Goal: Navigation & Orientation: Understand site structure

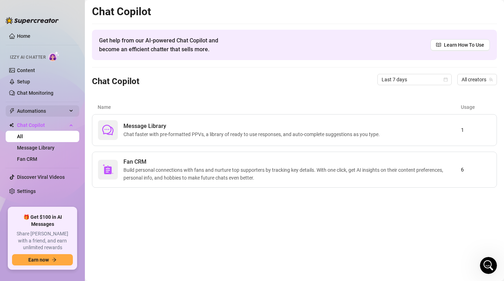
click at [33, 115] on span "Automations" at bounding box center [42, 110] width 50 height 11
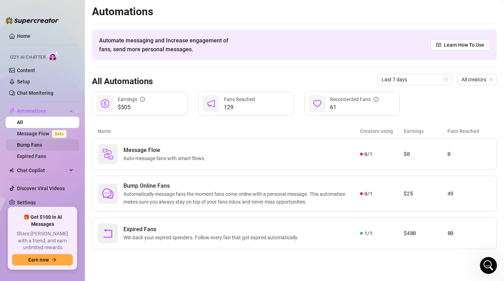
click at [41, 146] on link "Bump Fans" at bounding box center [29, 145] width 25 height 6
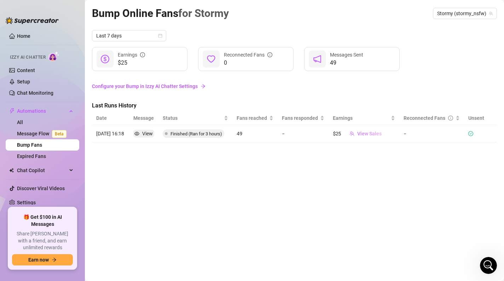
click at [365, 133] on span "View Sales" at bounding box center [369, 134] width 24 height 6
click at [308, 171] on div "Bump Online Fans for Stormy Stormy (stormy_nsfw) Last 7 days $25 Earnings 0 Rec…" at bounding box center [294, 132] width 405 height 255
click at [31, 158] on link "Expired Fans" at bounding box center [31, 157] width 29 height 6
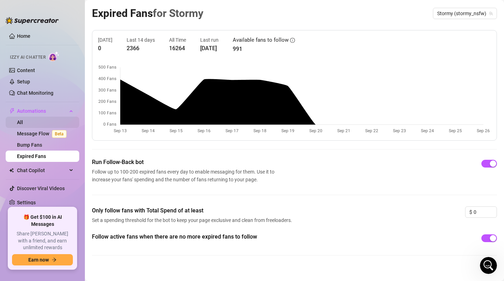
click at [23, 123] on link "All" at bounding box center [20, 123] width 6 height 6
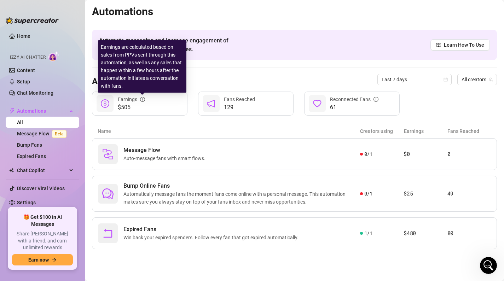
click at [141, 100] on icon "info-circle" at bounding box center [142, 99] width 5 height 5
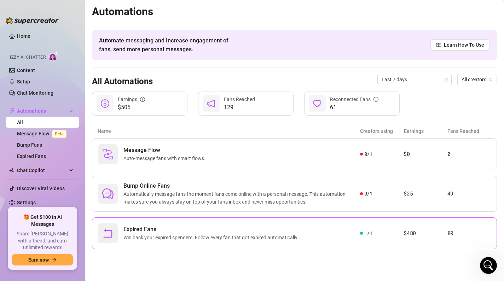
click at [135, 227] on span "Expired Fans" at bounding box center [212, 229] width 178 height 8
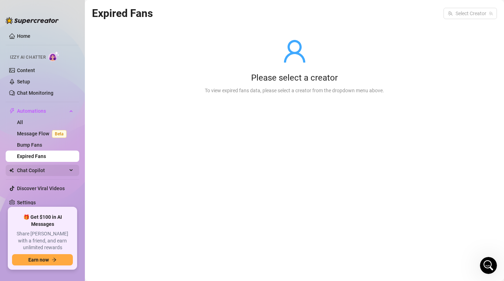
click at [32, 167] on span "Chat Copilot" at bounding box center [42, 170] width 50 height 11
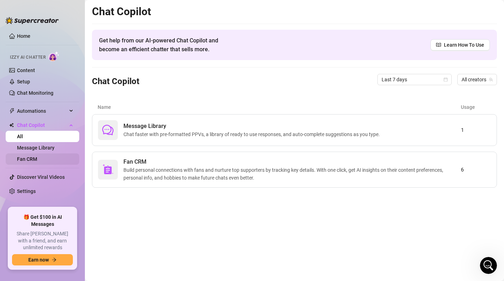
click at [37, 157] on link "Fan CRM" at bounding box center [27, 159] width 20 height 6
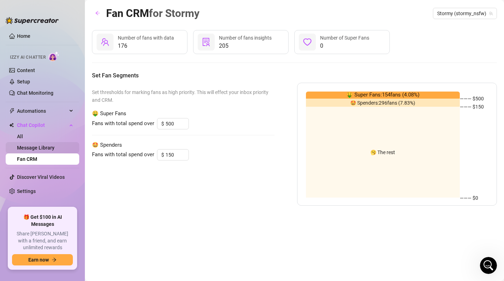
click at [43, 145] on link "Message Library" at bounding box center [35, 148] width 37 height 6
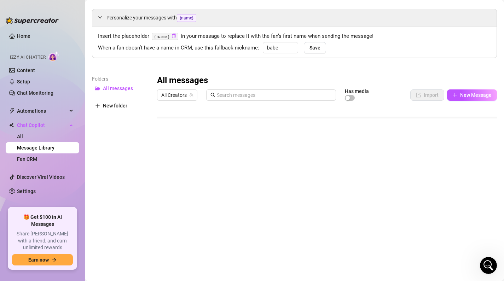
scroll to position [23, 0]
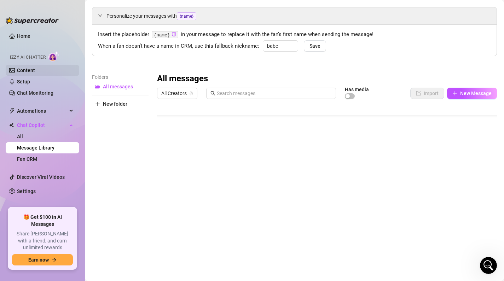
click at [35, 69] on link "Content" at bounding box center [26, 71] width 18 height 6
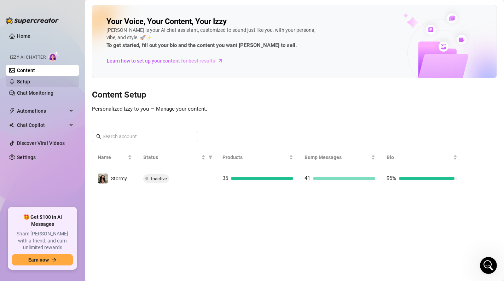
click at [30, 81] on link "Setup" at bounding box center [23, 82] width 13 height 6
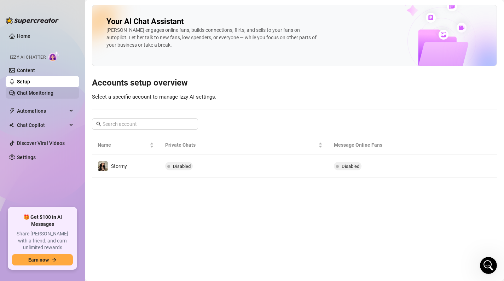
click at [32, 90] on link "Chat Monitoring" at bounding box center [35, 93] width 36 height 6
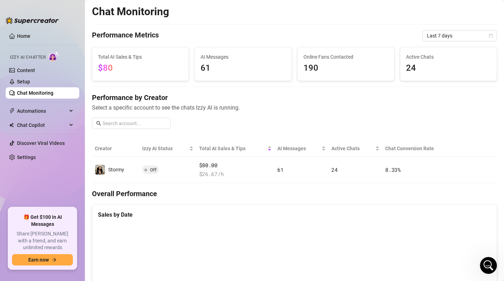
click at [224, 59] on span "AI Messages" at bounding box center [243, 57] width 85 height 8
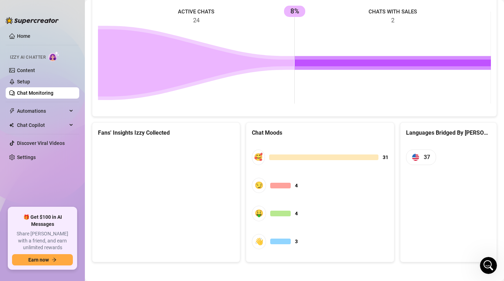
scroll to position [325, 0]
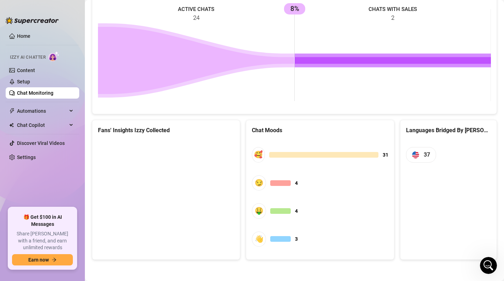
click at [168, 182] on canvas at bounding box center [166, 193] width 136 height 106
click at [28, 82] on link "Setup" at bounding box center [23, 82] width 13 height 6
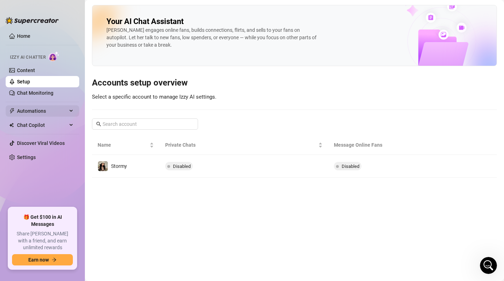
click at [39, 116] on span "Automations" at bounding box center [42, 110] width 50 height 11
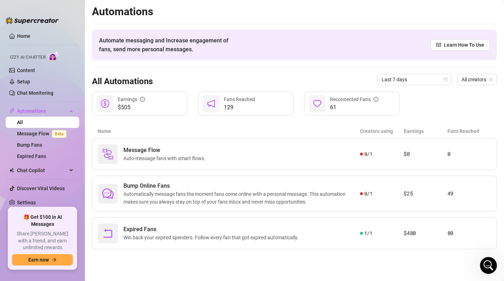
click at [33, 205] on ul "Home Izzy AI Chatter Content Setup Chat Monitoring Automations All Message Flow…" at bounding box center [43, 116] width 74 height 177
click at [36, 206] on link "Settings" at bounding box center [26, 203] width 19 height 6
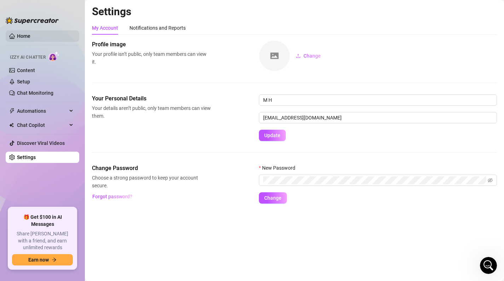
click at [30, 39] on link "Home" at bounding box center [23, 36] width 13 height 6
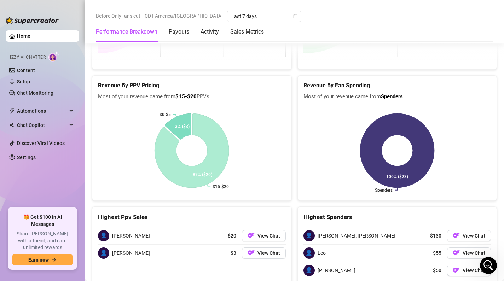
scroll to position [1069, 0]
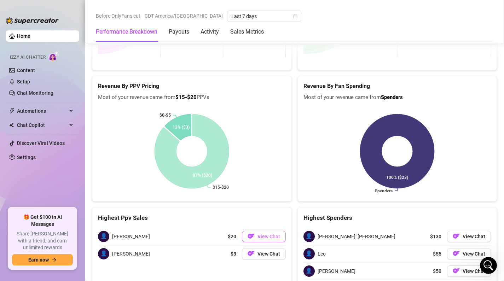
click at [276, 234] on span "View Chat" at bounding box center [269, 237] width 23 height 6
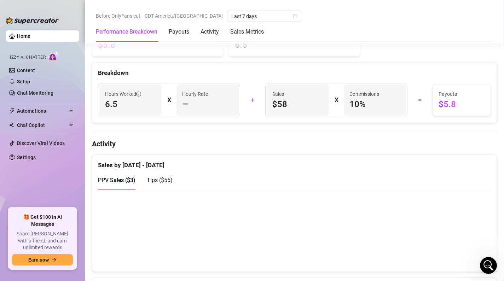
scroll to position [253, 0]
click at [360, 98] on span "10 %" at bounding box center [375, 103] width 51 height 11
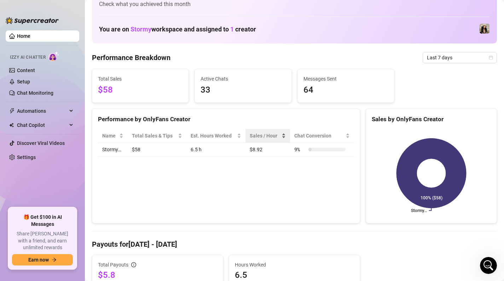
scroll to position [0, 0]
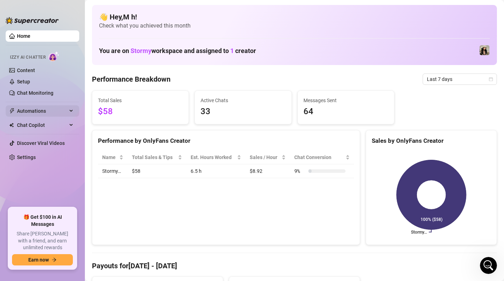
click at [56, 112] on span "Automations" at bounding box center [42, 110] width 50 height 11
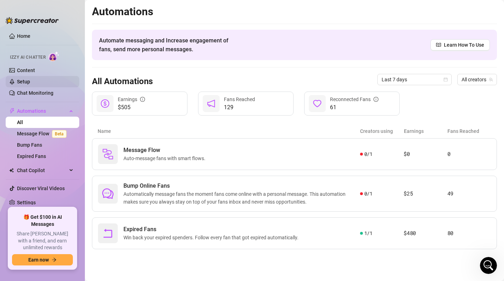
click at [30, 85] on link "Setup" at bounding box center [23, 82] width 13 height 6
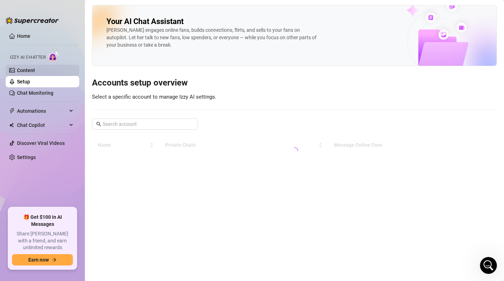
click at [35, 73] on link "Content" at bounding box center [26, 71] width 18 height 6
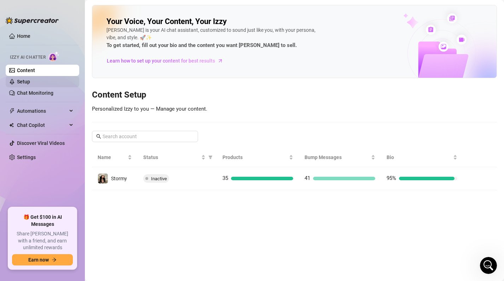
click at [30, 79] on link "Setup" at bounding box center [23, 82] width 13 height 6
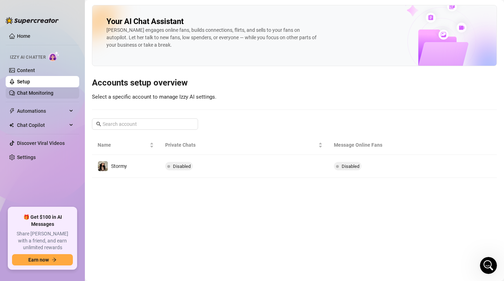
click at [51, 96] on link "Chat Monitoring" at bounding box center [35, 93] width 36 height 6
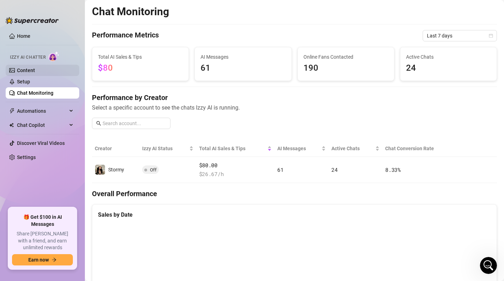
click at [35, 69] on link "Content" at bounding box center [26, 71] width 18 height 6
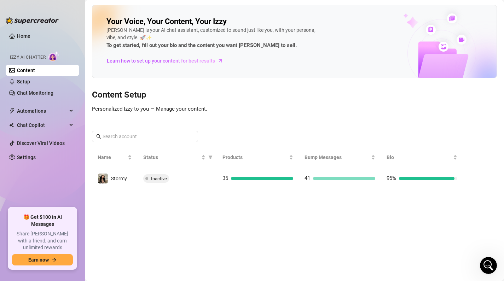
click at [40, 99] on ul "Home Izzy AI Chatter Content Setup Chat Monitoring Automations All Message Flow…" at bounding box center [43, 116] width 74 height 177
click at [44, 93] on link "Chat Monitoring" at bounding box center [35, 93] width 36 height 6
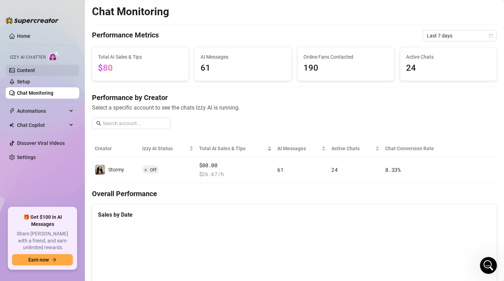
click at [30, 71] on link "Content" at bounding box center [26, 71] width 18 height 6
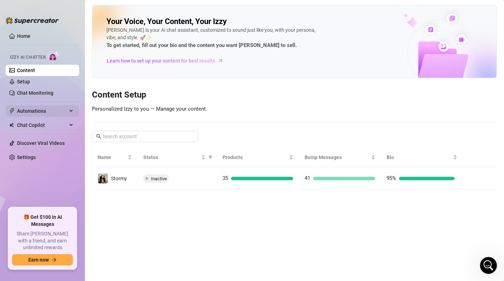
click at [48, 107] on span "Automations" at bounding box center [42, 110] width 50 height 11
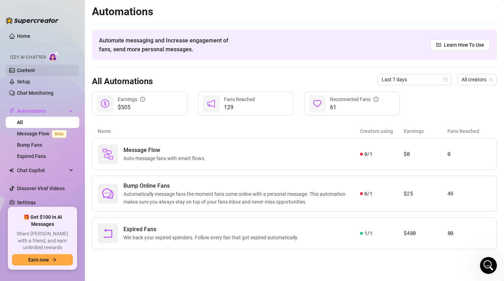
click at [35, 68] on link "Content" at bounding box center [26, 71] width 18 height 6
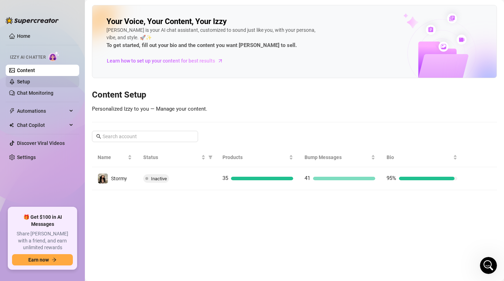
click at [27, 79] on link "Setup" at bounding box center [23, 82] width 13 height 6
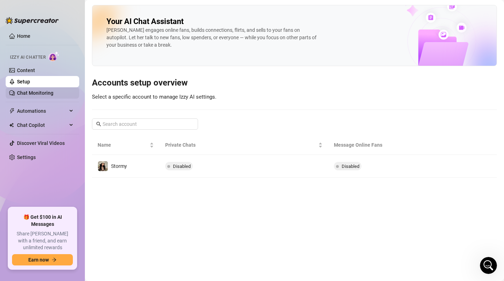
click at [31, 96] on link "Chat Monitoring" at bounding box center [35, 93] width 36 height 6
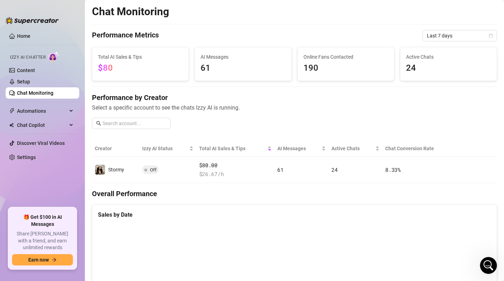
click at [44, 119] on ul "Home Izzy AI Chatter Content Setup Chat Monitoring Automations All Message Flow…" at bounding box center [43, 116] width 74 height 177
click at [41, 125] on span "Chat Copilot" at bounding box center [42, 125] width 50 height 11
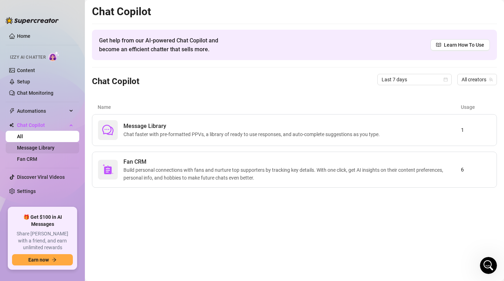
click at [40, 145] on link "Message Library" at bounding box center [35, 148] width 37 height 6
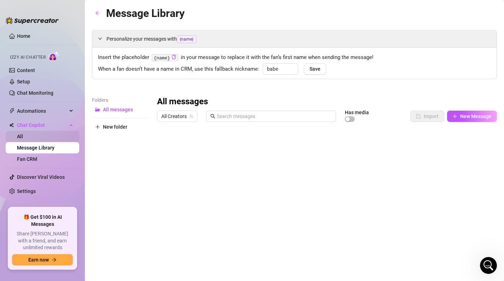
click at [23, 139] on link "All" at bounding box center [20, 137] width 6 height 6
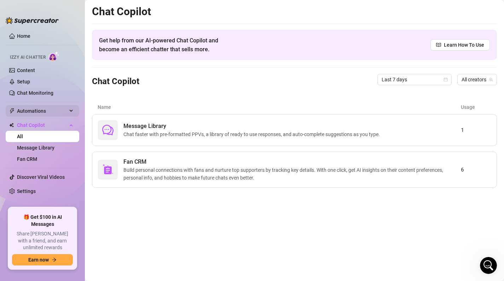
click at [37, 109] on span "Automations" at bounding box center [42, 110] width 50 height 11
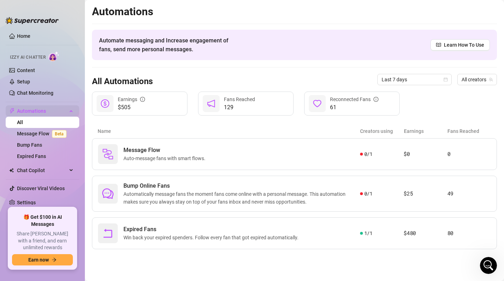
click at [44, 110] on span "Automations" at bounding box center [42, 110] width 50 height 11
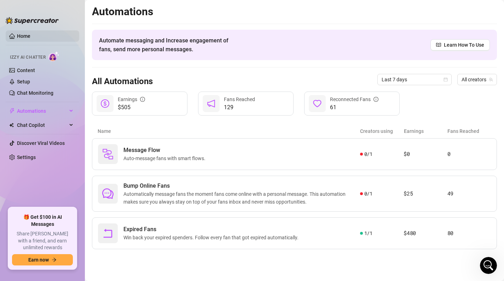
click at [30, 33] on link "Home" at bounding box center [23, 36] width 13 height 6
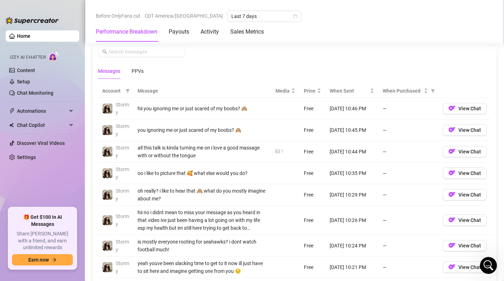
scroll to position [664, 0]
